Goal: Information Seeking & Learning: Find specific fact

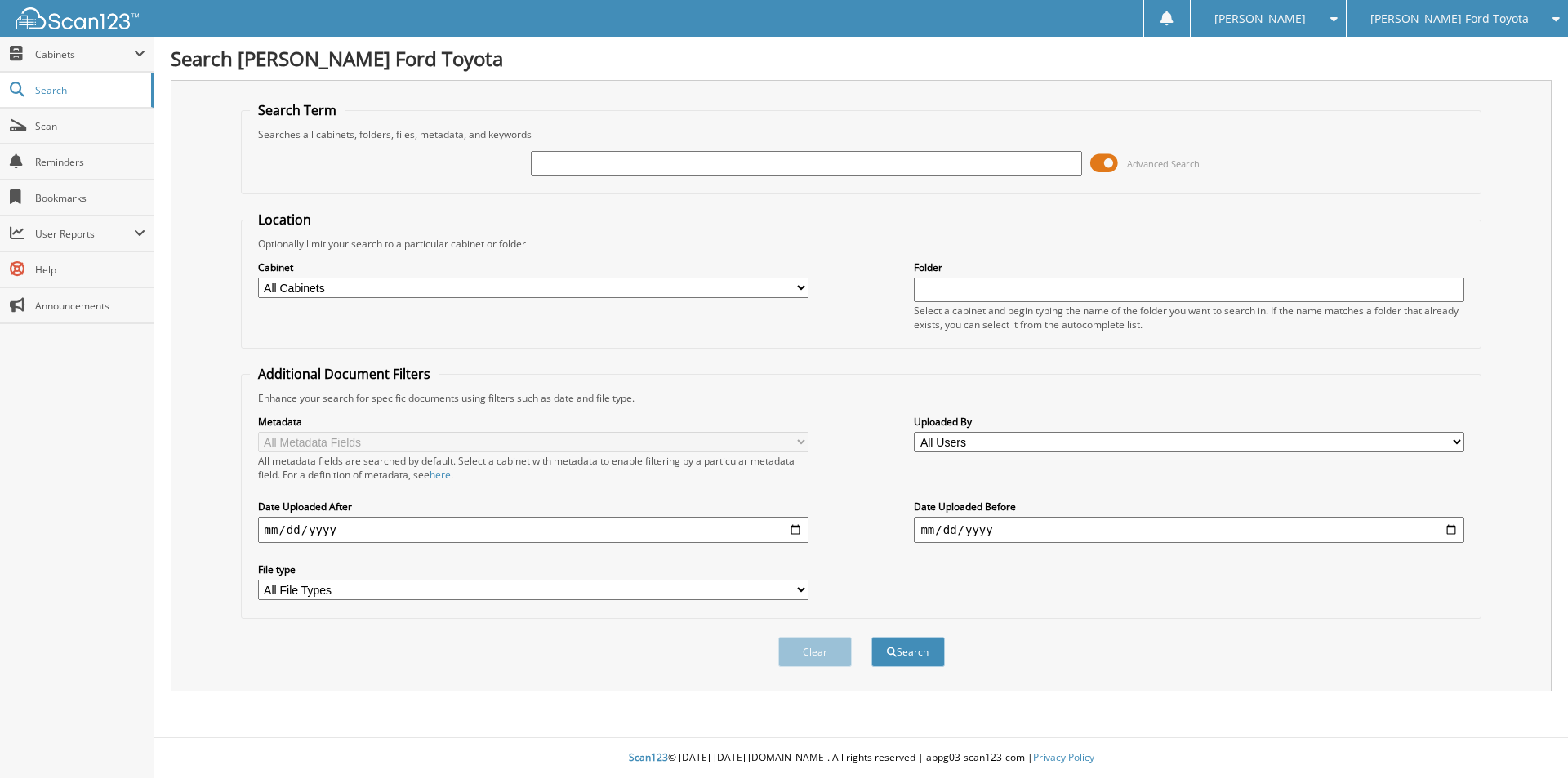
click at [688, 149] on div "Advanced Search" at bounding box center [862, 164] width 1224 height 44
click at [571, 284] on select "All Cabinets ACCOUNTS PAYABLE NEW CAR DEALS PARTS SERVICE RO USED CAR DEALS Nee…" at bounding box center [533, 287] width 550 height 20
select select "42963"
click at [258, 277] on select "All Cabinets ACCOUNTS PAYABLE NEW CAR DEALS PARTS SERVICE RO USED CAR DEALS Nee…" at bounding box center [533, 287] width 550 height 20
click at [792, 530] on input "date" at bounding box center [533, 530] width 550 height 26
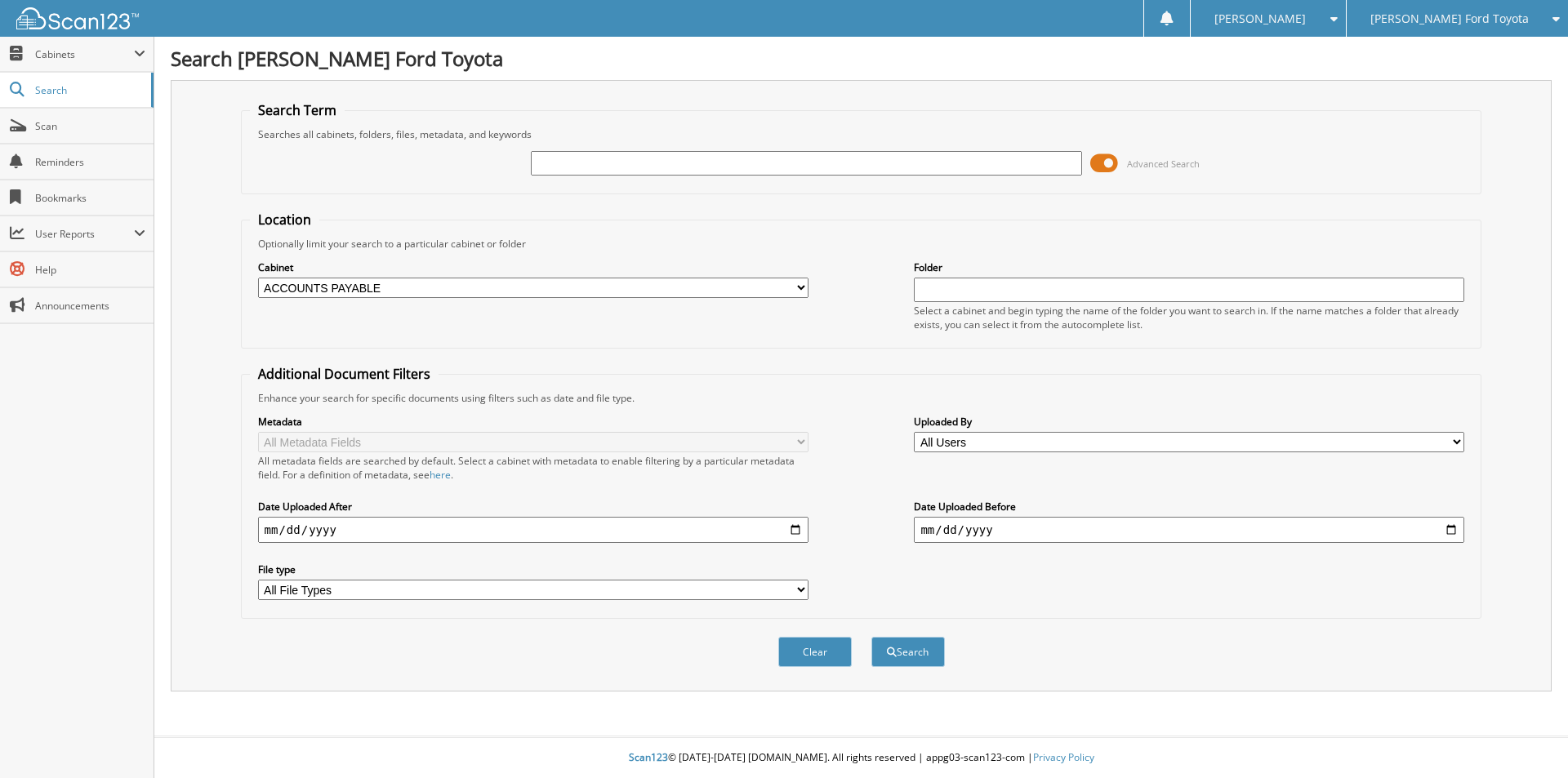
click at [653, 166] on input "text" at bounding box center [806, 164] width 550 height 25
click at [785, 534] on input "2025-11-16" at bounding box center [533, 530] width 550 height 26
click at [795, 526] on input "2025-11-16" at bounding box center [533, 530] width 550 height 26
type input "[DATE]"
click at [1454, 525] on input "date" at bounding box center [1189, 530] width 550 height 26
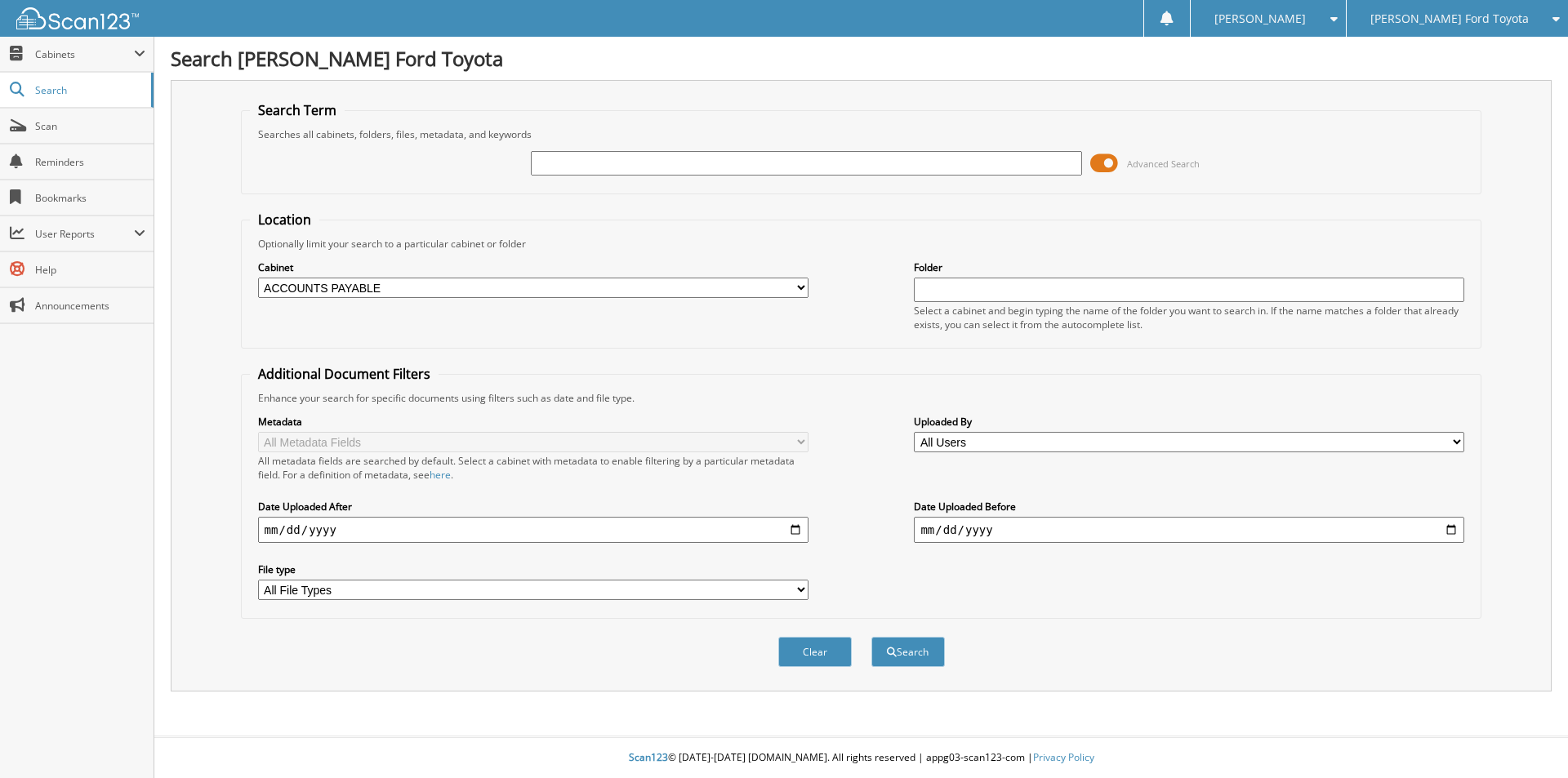
type input "[DATE]"
click at [611, 595] on select "All File Types JPG PDF TMP" at bounding box center [533, 590] width 550 height 20
click at [639, 158] on input "text" at bounding box center [806, 164] width 550 height 25
type input "westco"
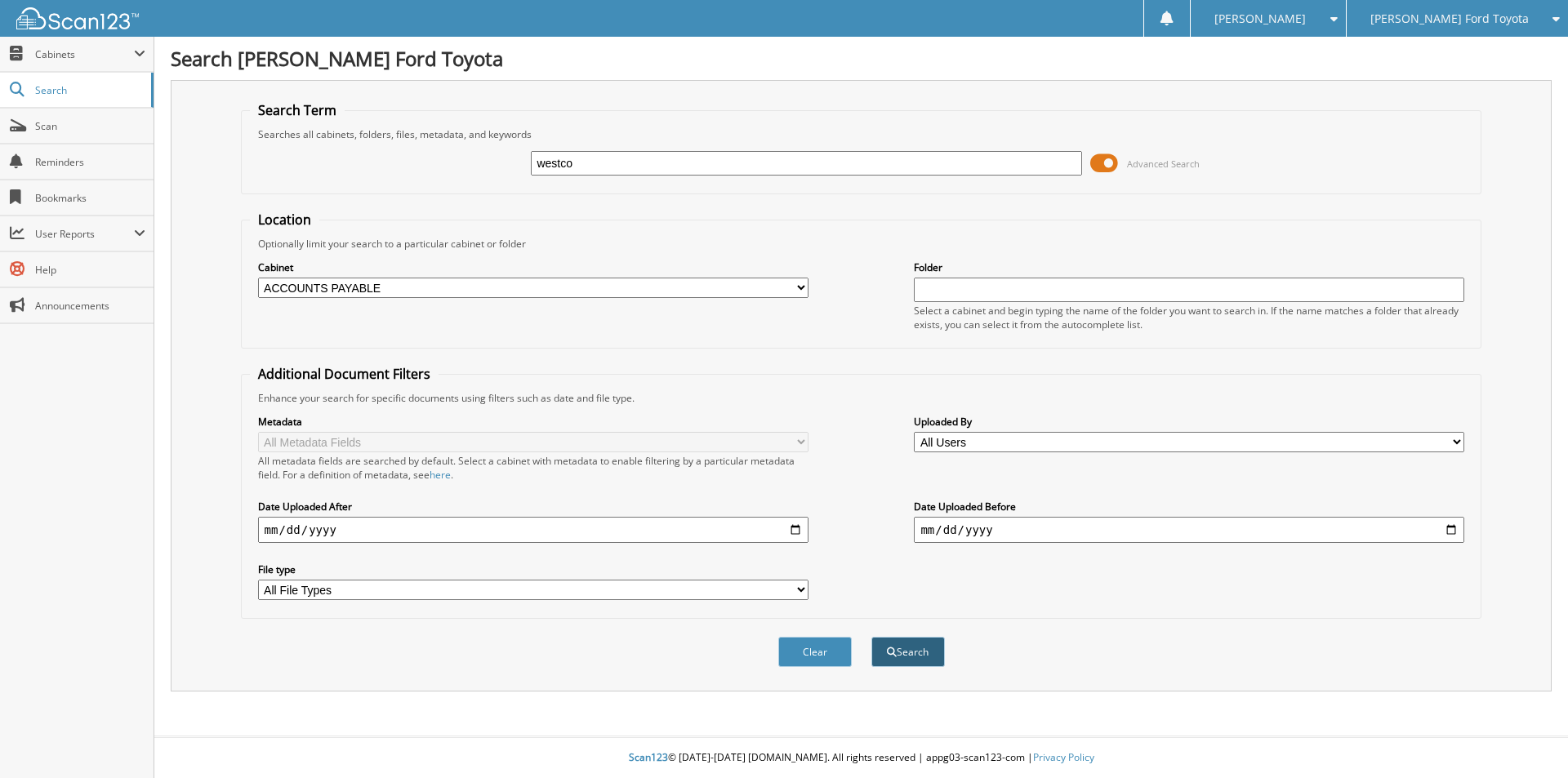
click at [918, 653] on button "Search" at bounding box center [908, 652] width 73 height 30
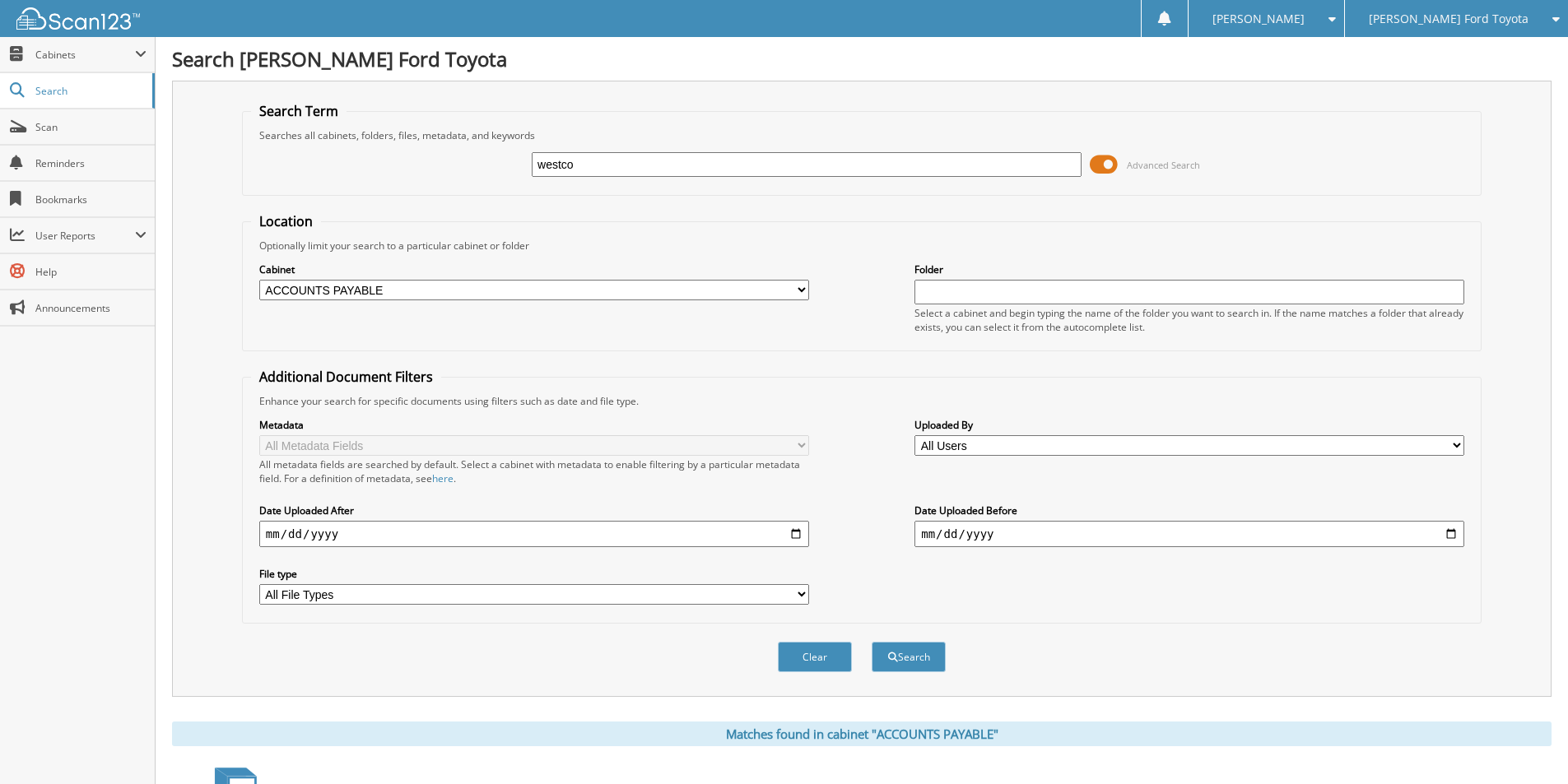
click at [951, 291] on input "text" at bounding box center [1190, 292] width 550 height 25
type input "2025"
click at [872, 642] on button "Search" at bounding box center [909, 657] width 74 height 30
click at [83, 58] on span "Cabinets" at bounding box center [85, 55] width 99 height 14
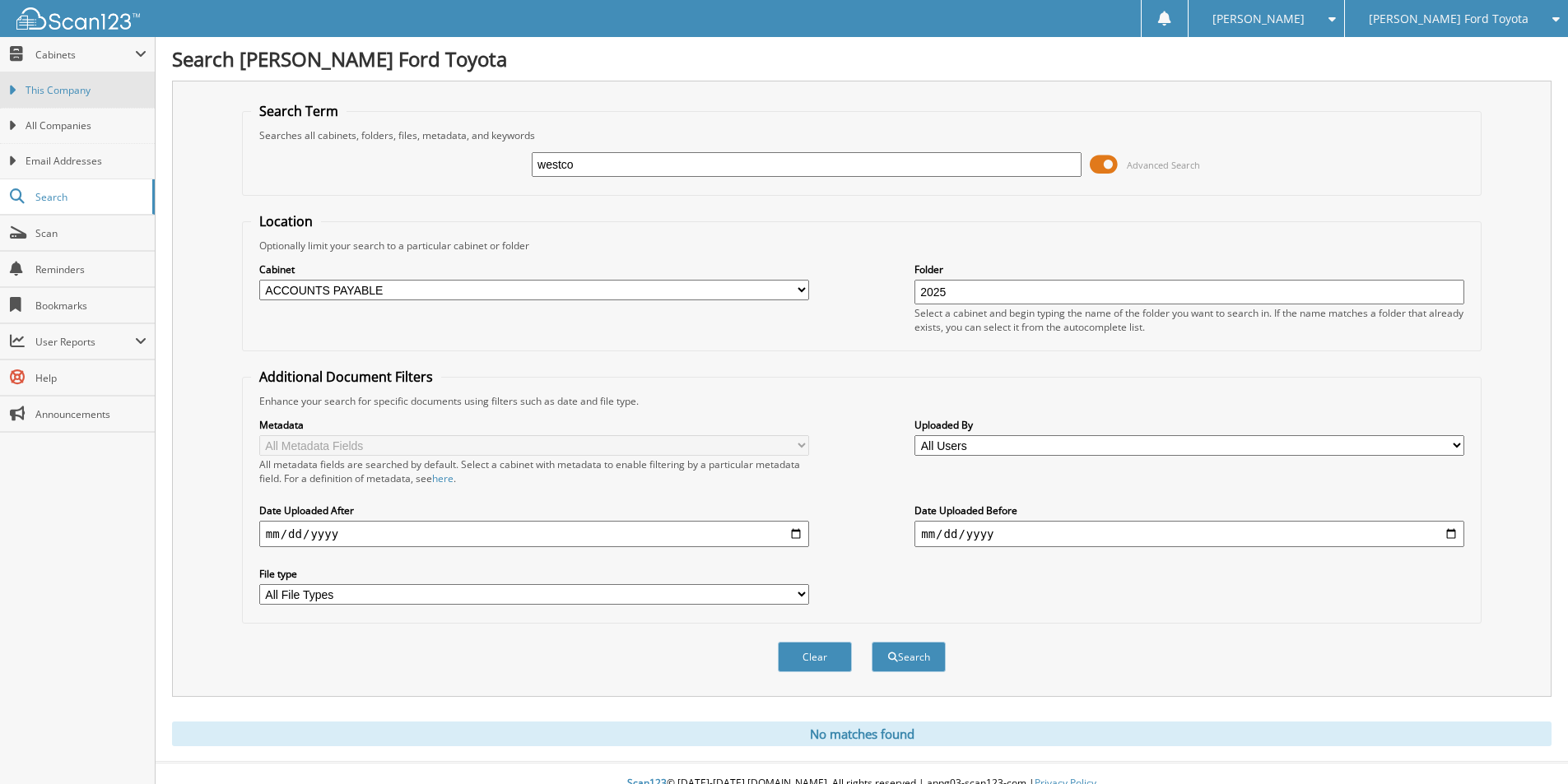
click at [75, 82] on link "This Company" at bounding box center [77, 90] width 154 height 35
